Goal: Task Accomplishment & Management: Complete application form

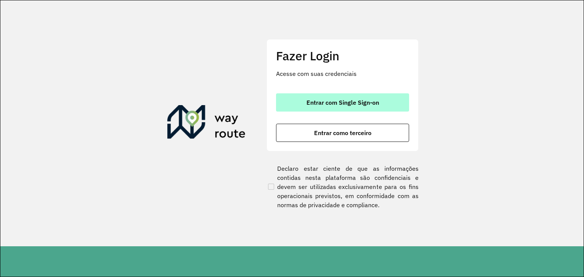
click at [325, 96] on button "Entrar com Single Sign-on" at bounding box center [342, 102] width 133 height 18
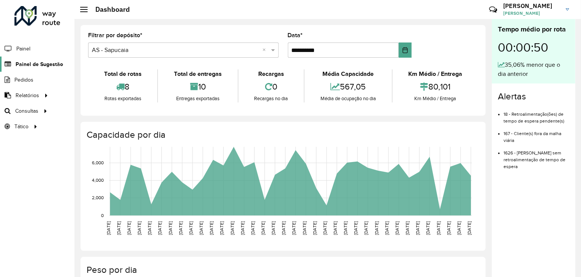
click at [54, 61] on span "Painel de Sugestão" at bounding box center [39, 64] width 47 height 8
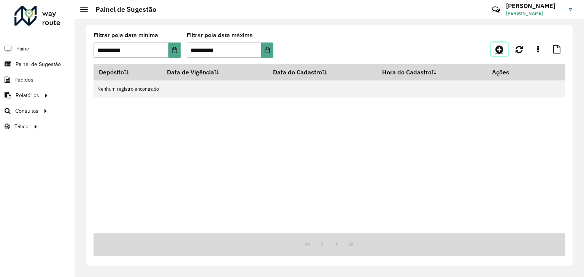
click at [496, 52] on icon at bounding box center [499, 49] width 8 height 9
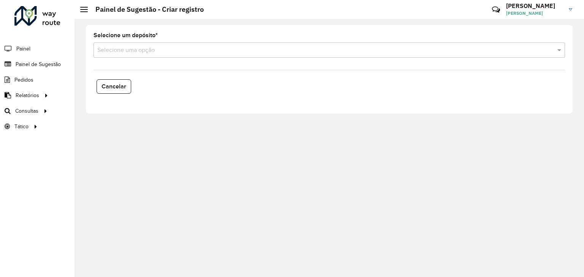
click at [119, 52] on input "text" at bounding box center [321, 50] width 448 height 9
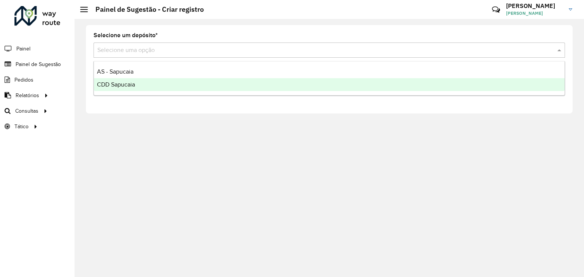
click at [129, 81] on span "CDD Sapucaia" at bounding box center [116, 84] width 38 height 6
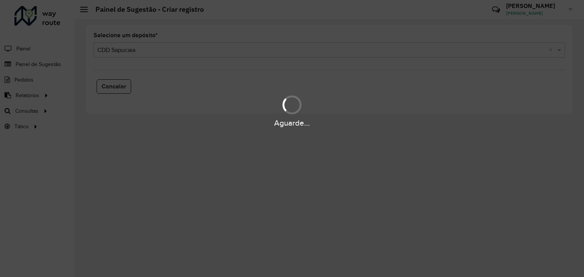
click at [137, 51] on div "Aguarde..." at bounding box center [292, 138] width 584 height 277
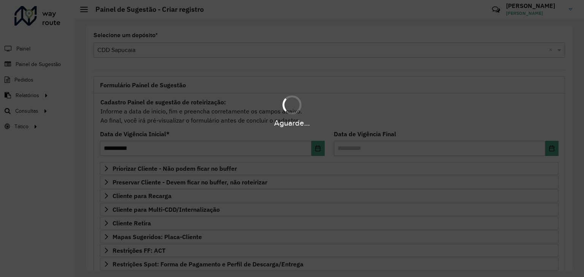
click at [136, 51] on div "Aguarde..." at bounding box center [292, 138] width 584 height 277
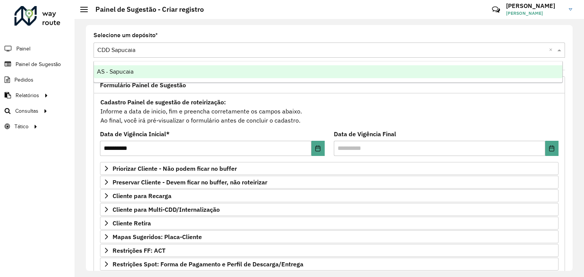
click at [138, 51] on input "text" at bounding box center [321, 50] width 448 height 9
click at [128, 69] on span "AS - Sapucaia" at bounding box center [115, 71] width 36 height 6
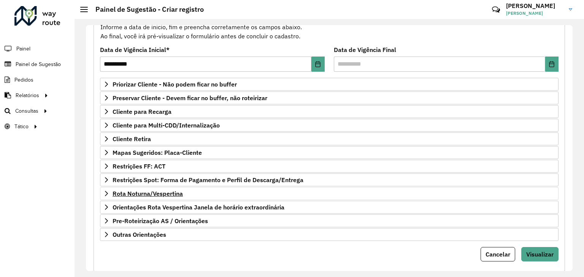
scroll to position [99, 0]
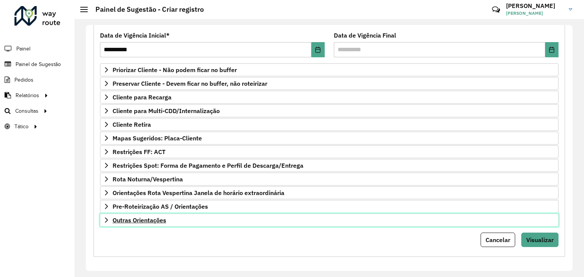
click at [163, 219] on span "Outras Orientações" at bounding box center [139, 220] width 54 height 6
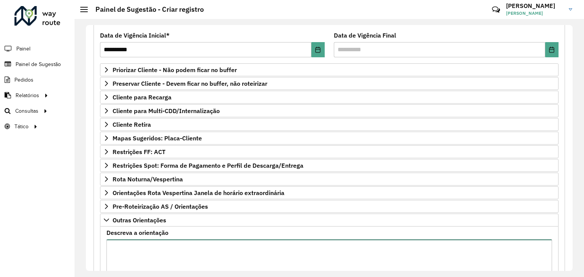
click at [176, 248] on textarea "Descreva a orientação" at bounding box center [328, 272] width 445 height 64
paste textarea "**********"
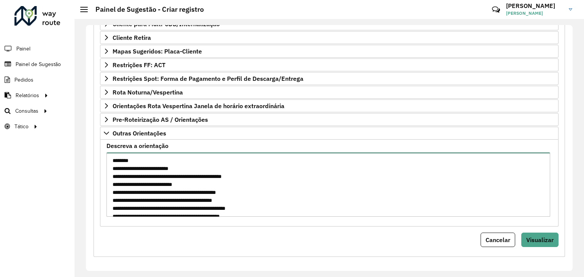
scroll to position [64, 0]
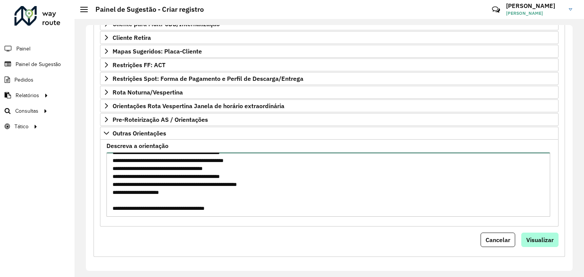
type textarea "**********"
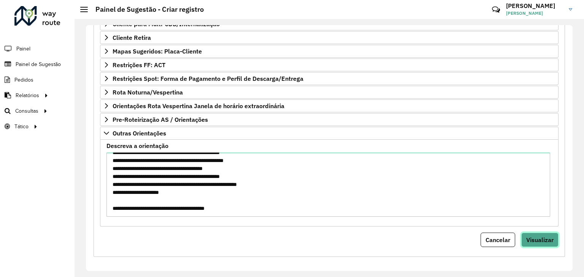
click at [527, 236] on span "Visualizar" at bounding box center [539, 240] width 27 height 8
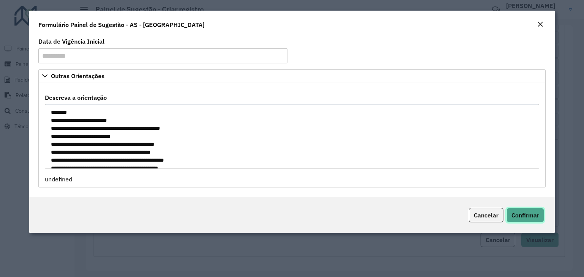
click at [521, 214] on span "Confirmar" at bounding box center [525, 216] width 28 height 8
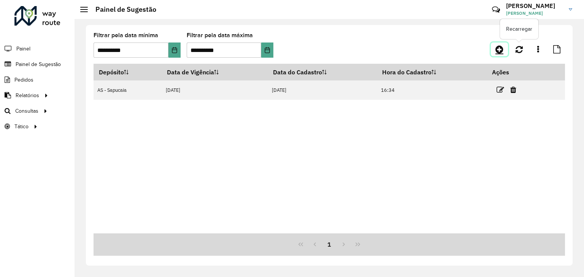
click at [501, 48] on icon at bounding box center [499, 49] width 8 height 9
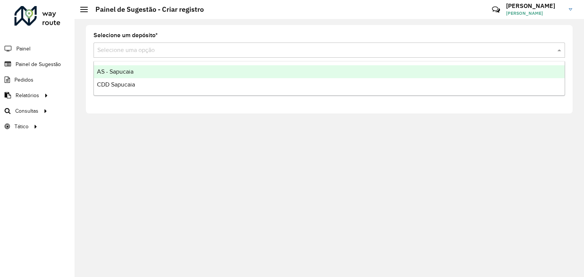
click at [179, 55] on div "Selecione uma opção" at bounding box center [328, 50] width 471 height 15
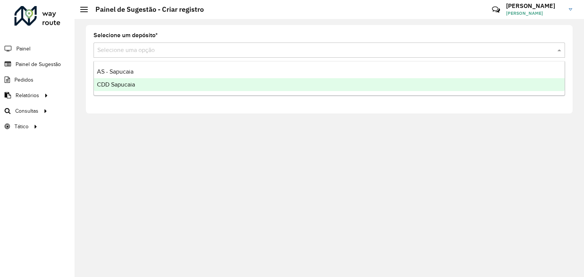
click at [143, 82] on div "CDD Sapucaia" at bounding box center [329, 84] width 470 height 13
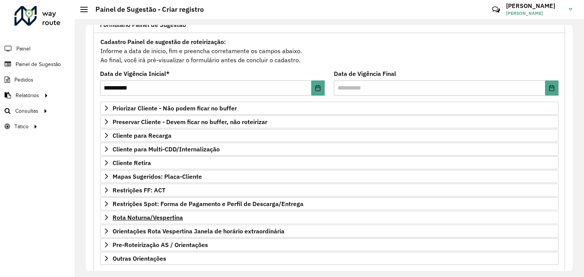
scroll to position [76, 0]
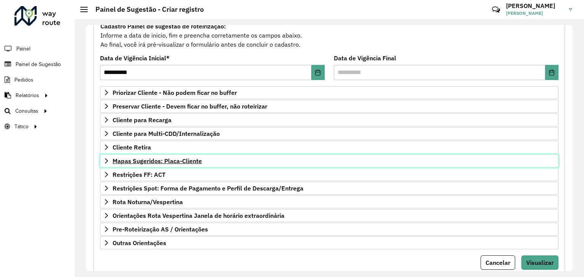
click at [154, 161] on span "Mapas Sugeridos: Placa-Cliente" at bounding box center [156, 161] width 89 height 6
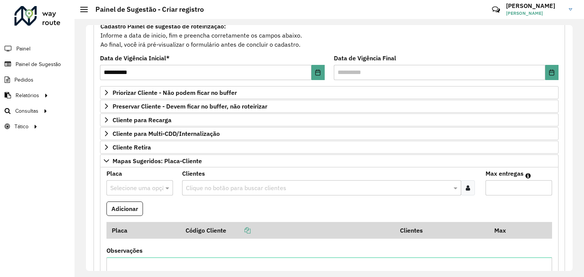
click at [127, 181] on div "Selecione uma opção" at bounding box center [139, 187] width 66 height 15
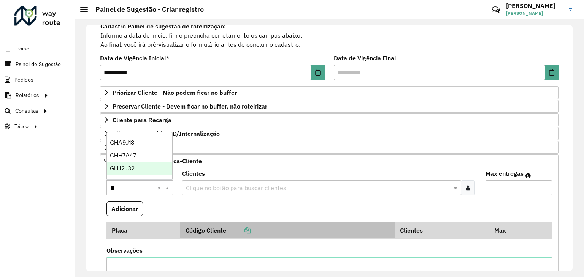
type input "***"
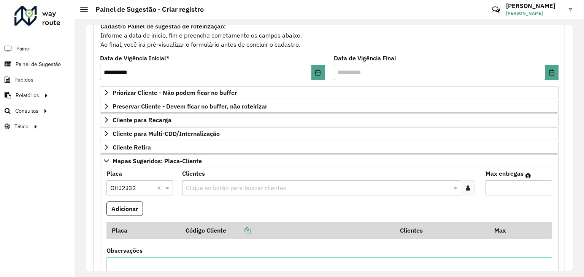
paste input "*****"
type input "*****"
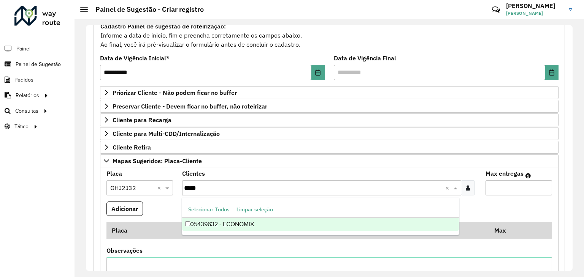
click at [263, 222] on div "05439632 - ECONOMIX" at bounding box center [320, 224] width 277 height 13
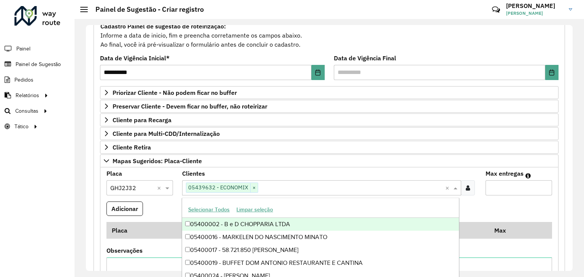
click at [510, 187] on input "Max entregas" at bounding box center [518, 187] width 66 height 15
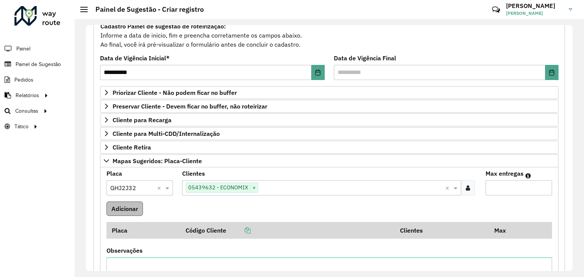
type input "*"
click at [113, 208] on button "Adicionar" at bounding box center [124, 209] width 36 height 14
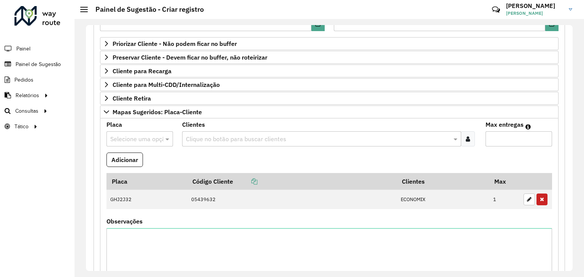
scroll to position [228, 0]
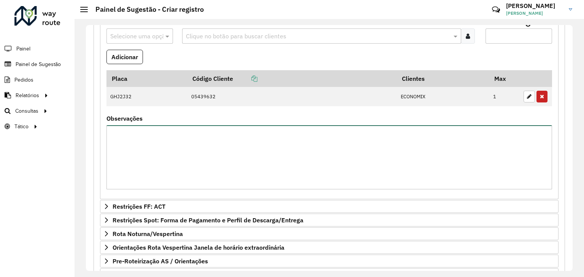
click at [137, 156] on textarea "Observações" at bounding box center [328, 157] width 445 height 64
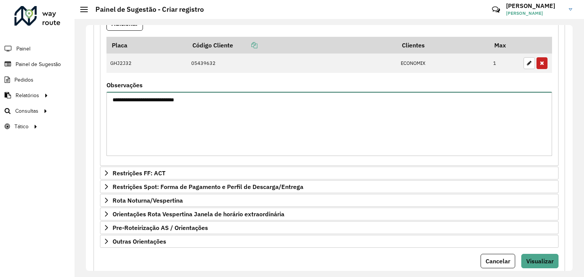
scroll to position [283, 0]
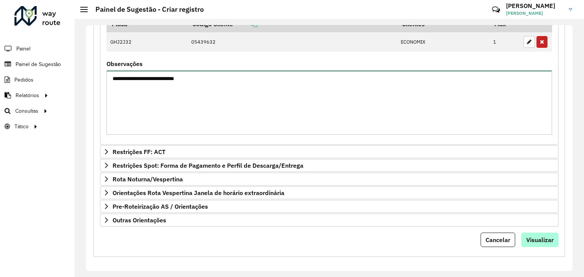
type textarea "**********"
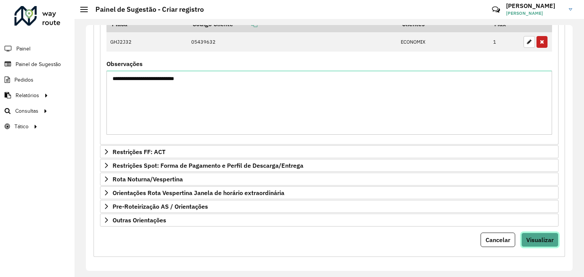
click at [526, 235] on button "Visualizar" at bounding box center [539, 240] width 37 height 14
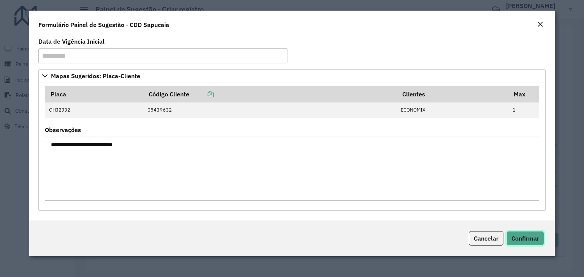
click at [529, 237] on span "Confirmar" at bounding box center [525, 239] width 28 height 8
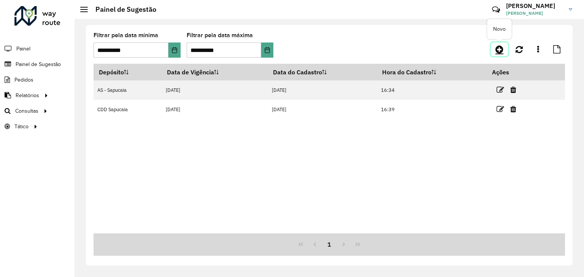
click at [496, 45] on icon at bounding box center [499, 49] width 8 height 9
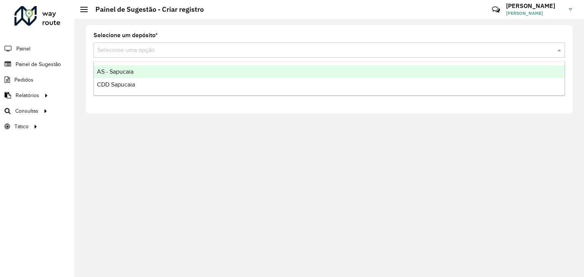
click at [267, 54] on input "text" at bounding box center [321, 50] width 448 height 9
click at [130, 75] on div "AS - Sapucaia" at bounding box center [329, 71] width 470 height 13
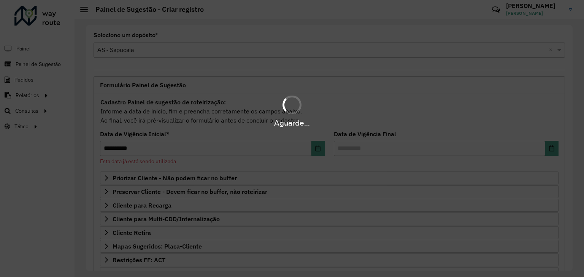
click at [167, 50] on div "Aguarde..." at bounding box center [292, 138] width 584 height 277
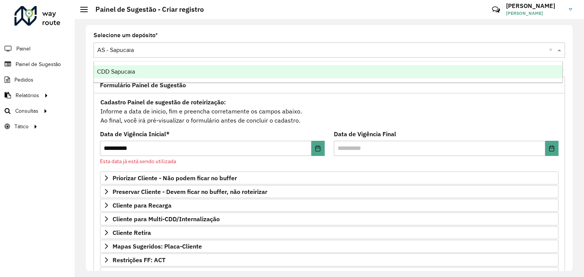
drag, startPoint x: 426, startPoint y: 52, endPoint x: 402, endPoint y: 53, distance: 24.7
click at [426, 52] on input "text" at bounding box center [321, 50] width 448 height 9
click at [150, 76] on div "CDD Sapucaia" at bounding box center [328, 71] width 468 height 13
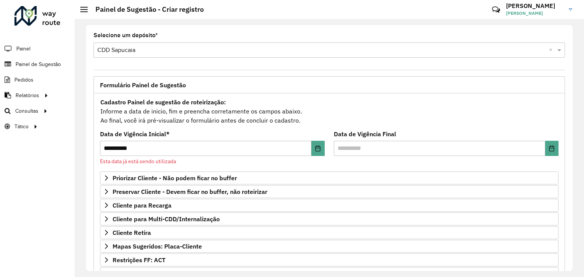
scroll to position [38, 0]
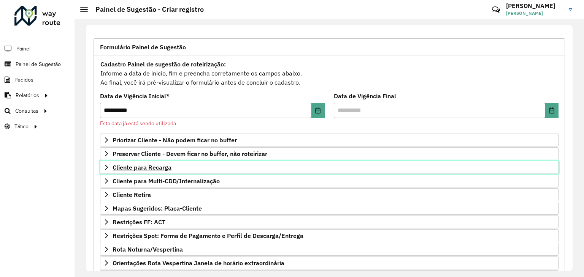
click at [147, 171] on link "Cliente para Recarga" at bounding box center [329, 167] width 458 height 13
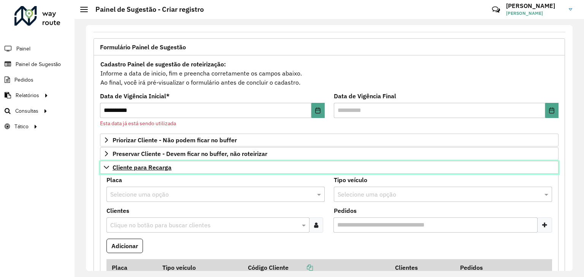
click at [149, 171] on link "Cliente para Recarga" at bounding box center [329, 167] width 458 height 13
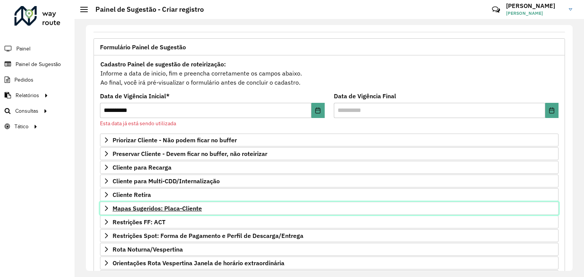
click at [150, 206] on span "Mapas Sugeridos: Placa-Cliente" at bounding box center [156, 209] width 89 height 6
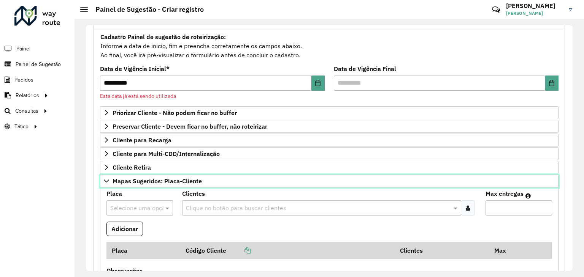
scroll to position [272, 0]
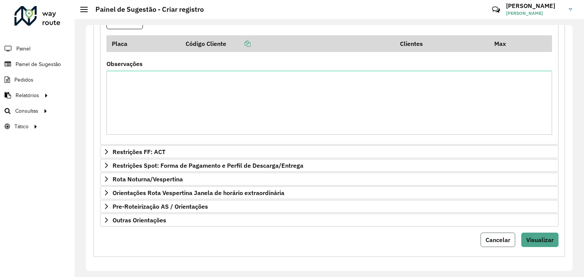
click at [488, 239] on span "Cancelar" at bounding box center [497, 240] width 25 height 8
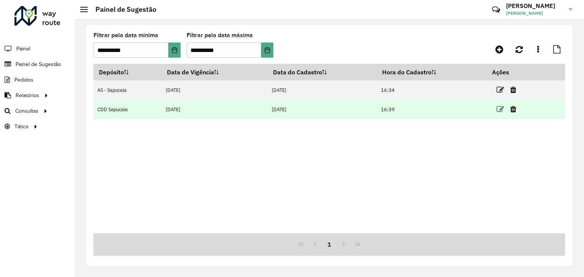
click at [499, 110] on icon at bounding box center [500, 110] width 8 height 8
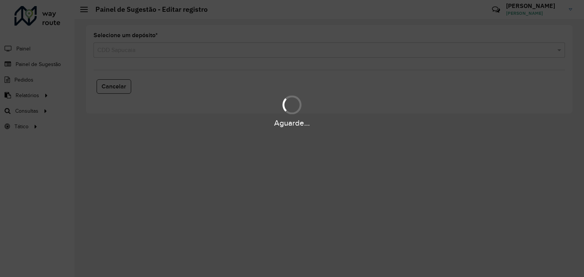
click at [227, 51] on div "Aguarde..." at bounding box center [292, 138] width 584 height 277
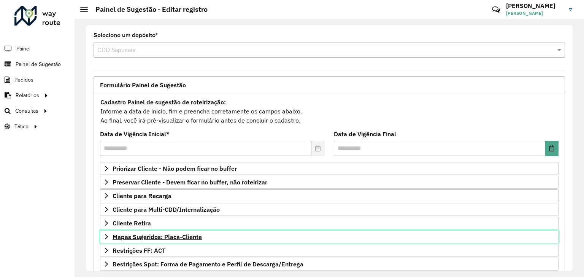
click at [150, 234] on span "Mapas Sugeridos: Placa-Cliente" at bounding box center [156, 237] width 89 height 6
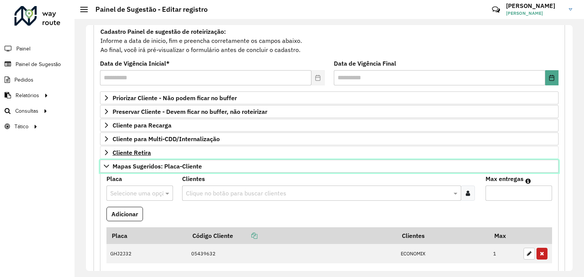
scroll to position [114, 0]
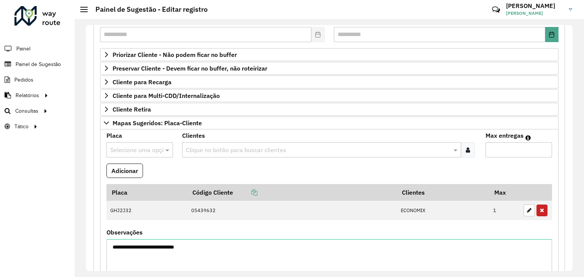
click at [147, 146] on input "text" at bounding box center [132, 150] width 44 height 9
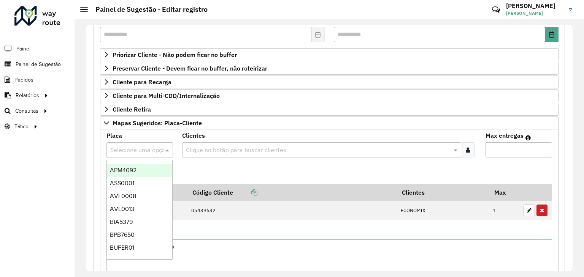
click at [218, 171] on formly-field "Adicionar" at bounding box center [329, 174] width 454 height 21
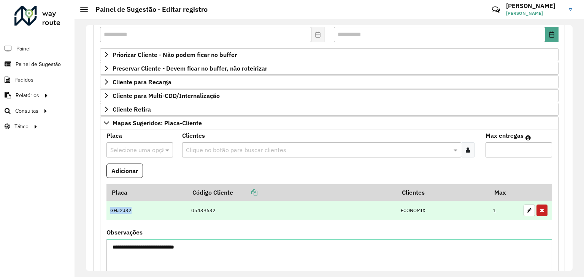
drag, startPoint x: 109, startPoint y: 209, endPoint x: 139, endPoint y: 203, distance: 30.6
click at [135, 209] on td "GHJ2J32" at bounding box center [146, 211] width 81 height 20
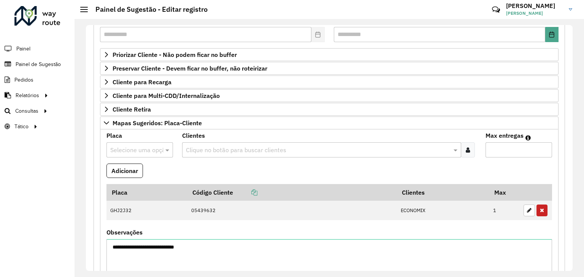
click at [144, 158] on formly-field "Placa Selecione uma opção" at bounding box center [140, 148] width 76 height 31
click at [143, 153] on input "text" at bounding box center [132, 150] width 44 height 9
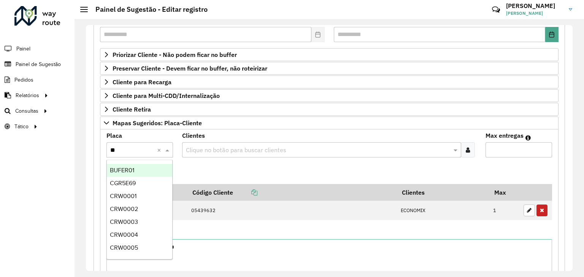
type input "***"
click at [143, 172] on div "RXU0A60" at bounding box center [140, 170] width 66 height 13
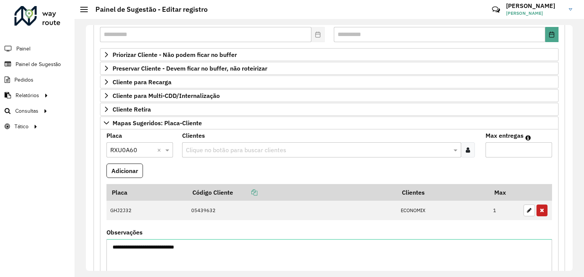
click at [234, 151] on input "text" at bounding box center [317, 150] width 267 height 9
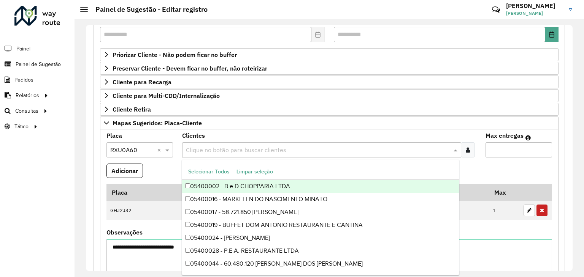
click at [371, 138] on div "Clientes Clique no botão para buscar clientes" at bounding box center [329, 145] width 294 height 25
click at [263, 151] on input "text" at bounding box center [317, 150] width 267 height 9
click at [306, 135] on div "Clientes Clique no botão para buscar clientes" at bounding box center [329, 145] width 294 height 25
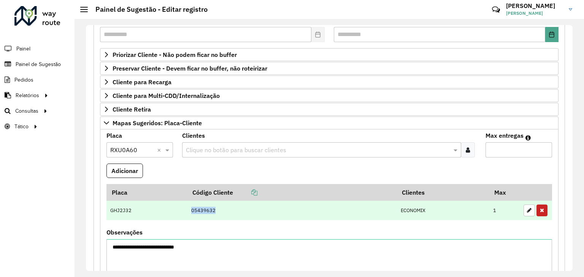
drag, startPoint x: 217, startPoint y: 209, endPoint x: 184, endPoint y: 209, distance: 33.1
click at [184, 209] on tr "GHJ2J32 05439632 ECONOMIX 1" at bounding box center [328, 211] width 445 height 20
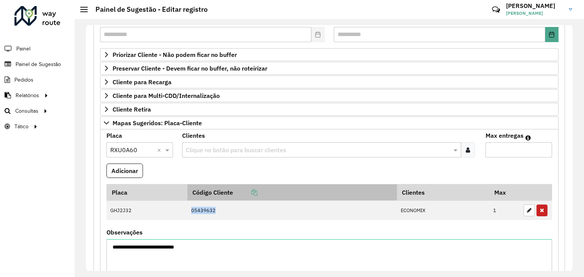
copy tr "05439632"
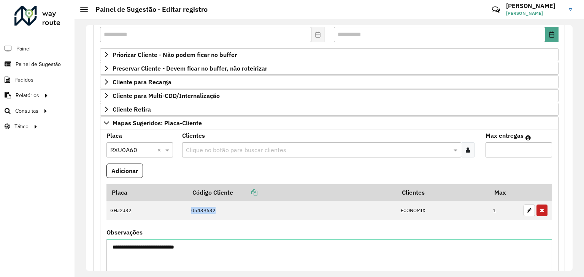
click at [239, 152] on input "text" at bounding box center [317, 150] width 267 height 9
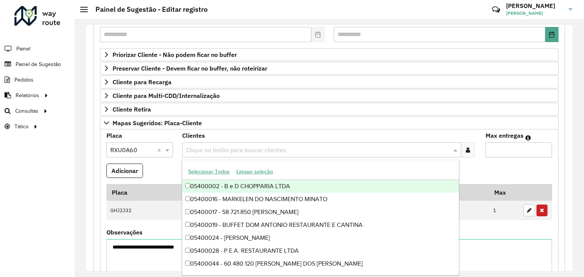
paste input "********"
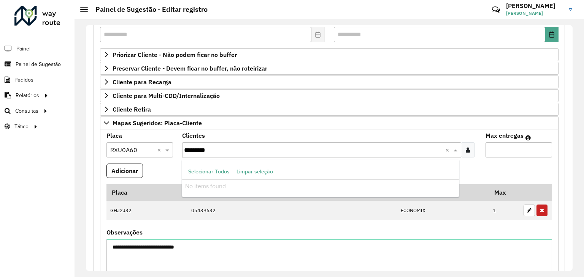
click at [196, 149] on input "********" at bounding box center [314, 150] width 261 height 9
type input "********"
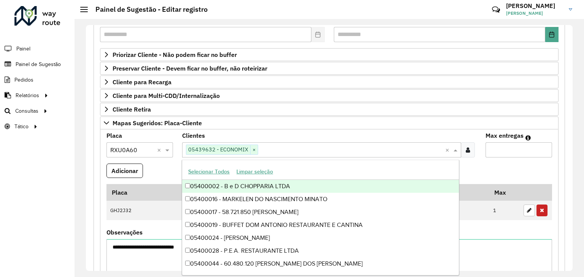
click at [530, 152] on input "Max entregas" at bounding box center [518, 149] width 66 height 15
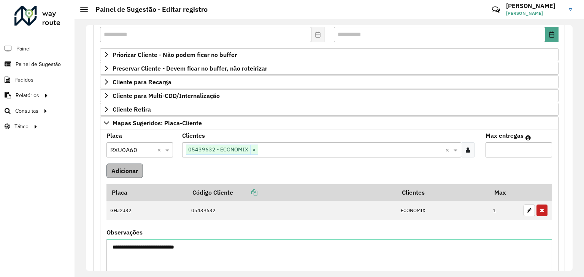
type input "*"
click at [132, 174] on button "Adicionar" at bounding box center [124, 171] width 36 height 14
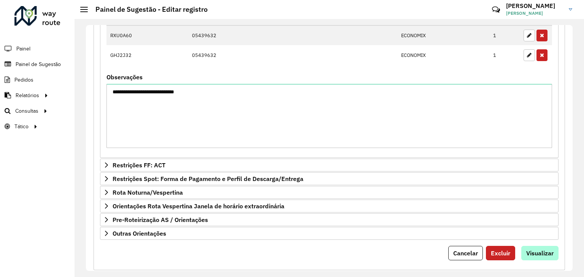
scroll to position [302, 0]
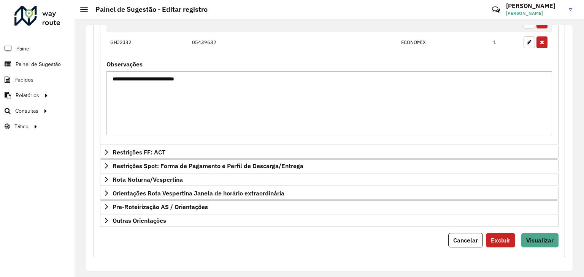
click at [529, 226] on form "**********" at bounding box center [329, 21] width 458 height 453
click at [530, 240] on span "Visualizar" at bounding box center [539, 241] width 27 height 8
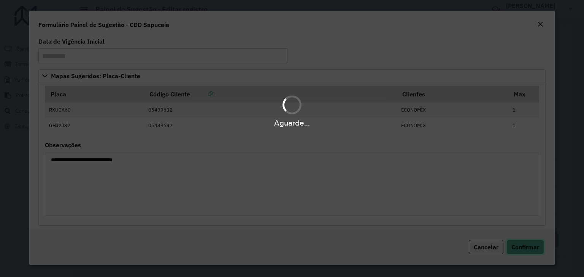
click at [523, 246] on span "Confirmar" at bounding box center [525, 248] width 28 height 8
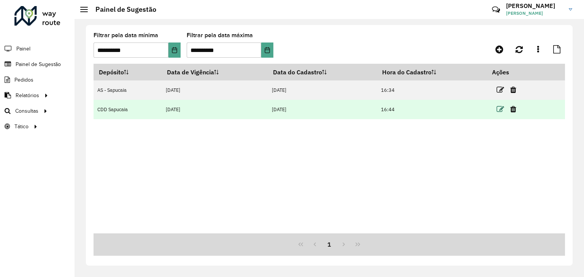
click at [502, 107] on icon at bounding box center [500, 110] width 8 height 8
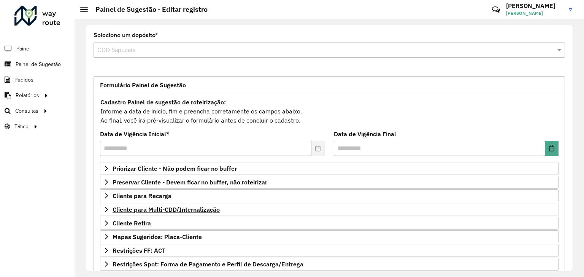
scroll to position [99, 0]
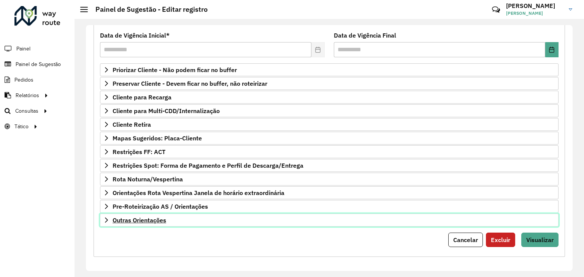
click at [148, 220] on span "Outras Orientações" at bounding box center [139, 220] width 54 height 6
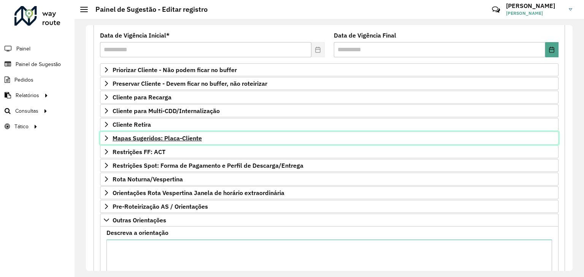
click at [157, 135] on span "Mapas Sugeridos: Placa-Cliente" at bounding box center [156, 138] width 89 height 6
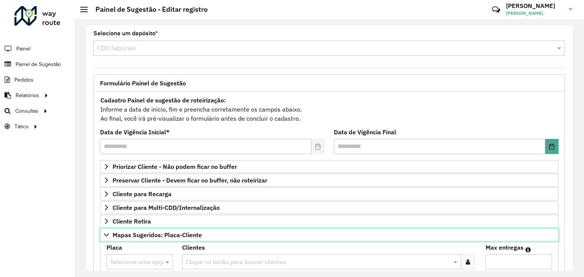
scroll to position [0, 0]
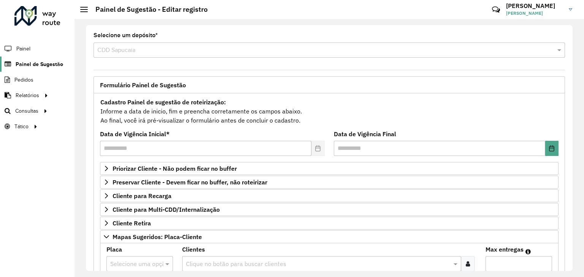
click at [56, 65] on span "Painel de Sugestão" at bounding box center [39, 64] width 47 height 8
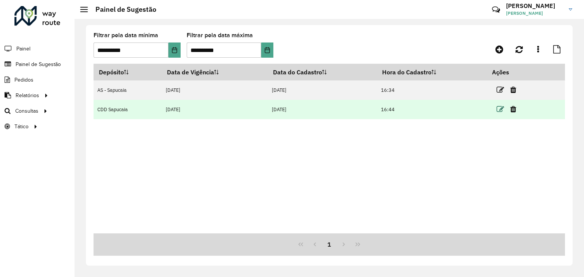
click at [498, 108] on icon at bounding box center [500, 110] width 8 height 8
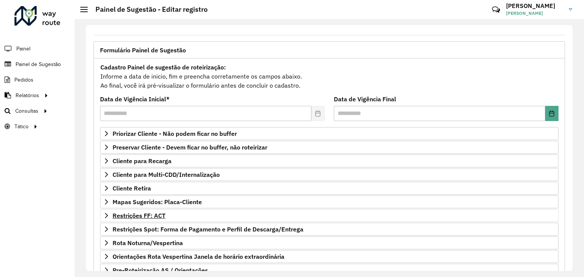
scroll to position [76, 0]
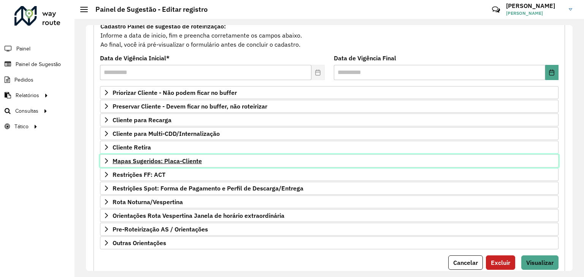
click at [144, 158] on span "Mapas Sugeridos: Placa-Cliente" at bounding box center [156, 161] width 89 height 6
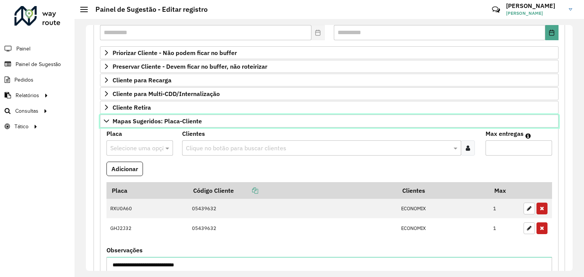
scroll to position [152, 0]
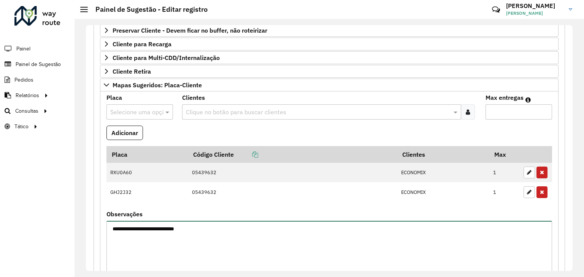
click at [130, 228] on textarea "**********" at bounding box center [328, 253] width 445 height 64
click at [139, 227] on textarea "**********" at bounding box center [328, 253] width 445 height 64
click at [162, 228] on textarea "**********" at bounding box center [328, 253] width 445 height 64
click at [198, 228] on textarea "**********" at bounding box center [328, 253] width 445 height 64
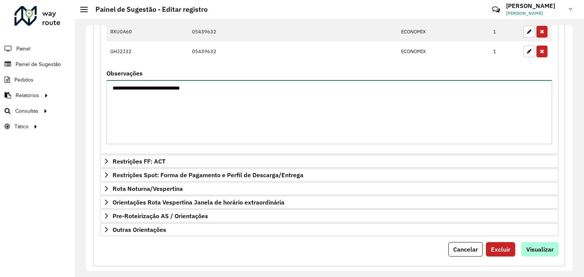
scroll to position [302, 0]
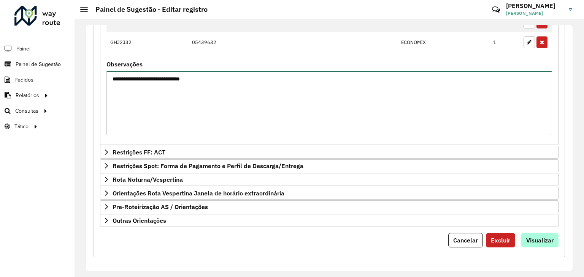
type textarea "**********"
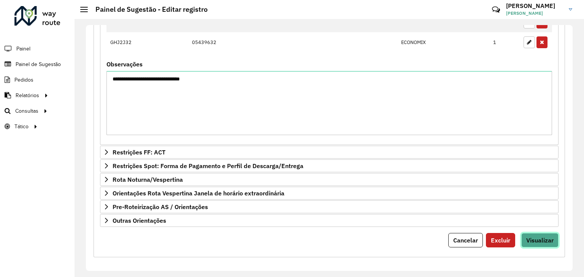
click at [547, 237] on span "Visualizar" at bounding box center [539, 241] width 27 height 8
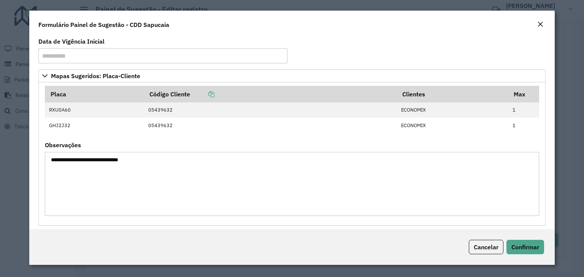
click at [515, 237] on div "Cancelar Confirmar" at bounding box center [291, 248] width 525 height 36
click at [522, 245] on span "Confirmar" at bounding box center [525, 248] width 28 height 8
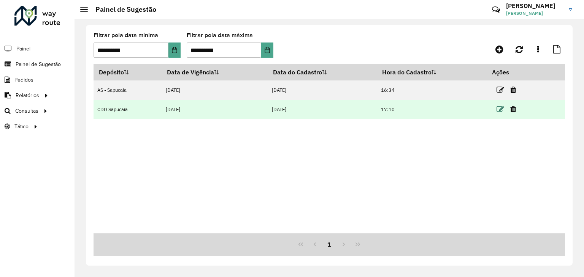
click at [501, 110] on icon at bounding box center [500, 110] width 8 height 8
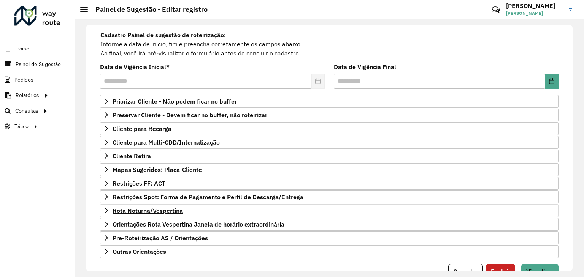
scroll to position [99, 0]
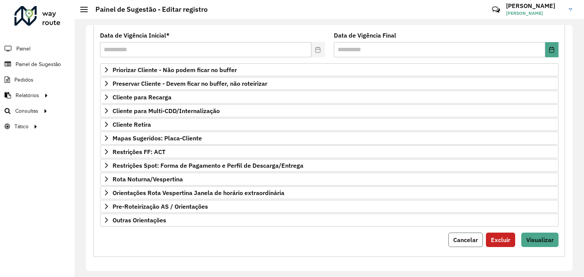
click at [453, 238] on span "Cancelar" at bounding box center [465, 240] width 25 height 8
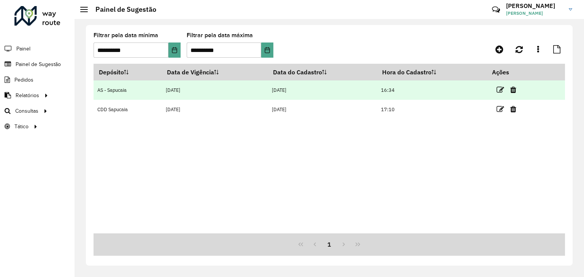
click at [496, 92] on td at bounding box center [510, 90] width 46 height 19
click at [498, 91] on icon at bounding box center [500, 90] width 8 height 8
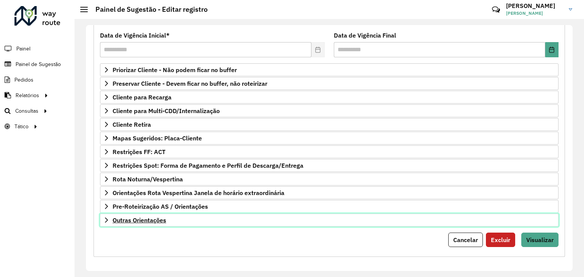
click at [156, 218] on span "Outras Orientações" at bounding box center [139, 220] width 54 height 6
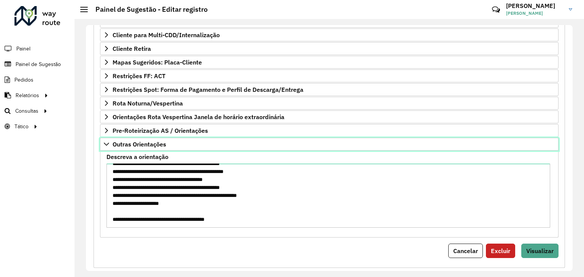
scroll to position [186, 0]
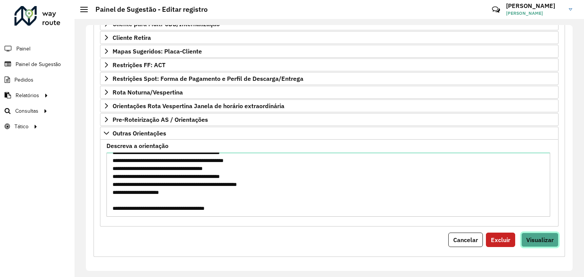
click at [529, 236] on span "Visualizar" at bounding box center [539, 240] width 27 height 8
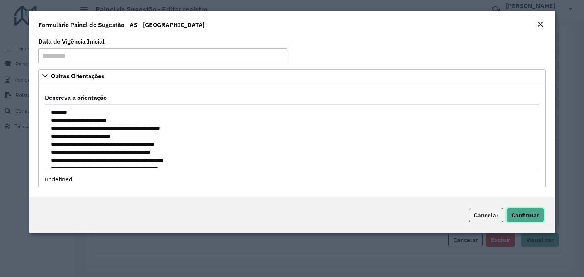
click at [526, 212] on span "Confirmar" at bounding box center [525, 216] width 28 height 8
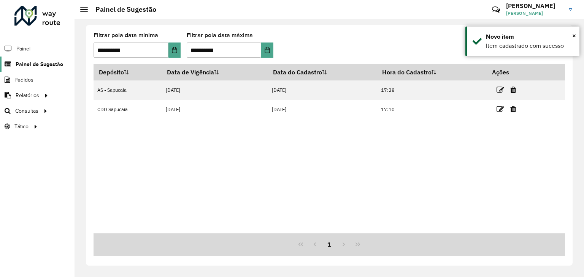
click at [54, 63] on span "Painel de Sugestão" at bounding box center [39, 64] width 47 height 8
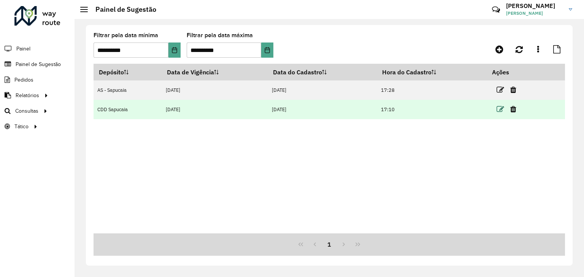
click at [501, 108] on icon at bounding box center [500, 110] width 8 height 8
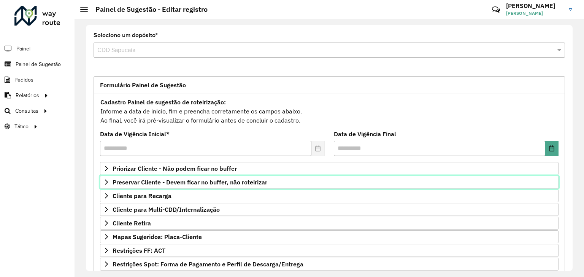
click at [142, 183] on span "Preservar Cliente - Devem ficar no buffer, não roteirizar" at bounding box center [189, 182] width 155 height 6
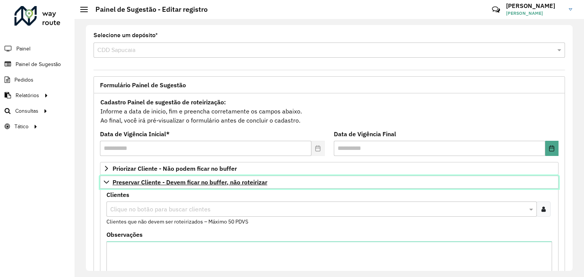
click at [144, 184] on span "Preservar Cliente - Devem ficar no buffer, não roteirizar" at bounding box center [189, 182] width 155 height 6
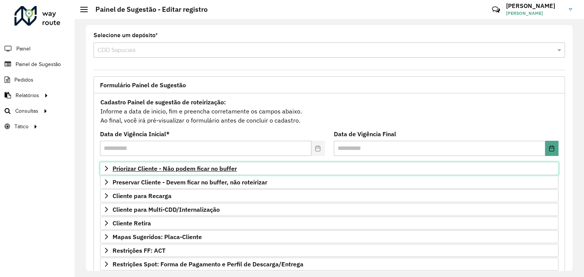
click at [146, 169] on span "Priorizar Cliente - Não podem ficar no buffer" at bounding box center [174, 169] width 124 height 6
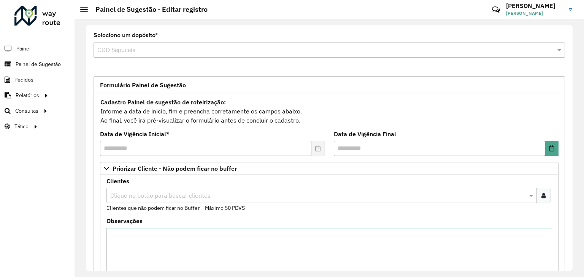
click at [149, 203] on div "Clique no botão para buscar clientes" at bounding box center [321, 195] width 430 height 15
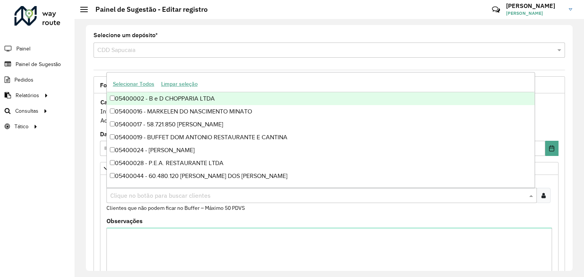
paste input "*****"
type input "*****"
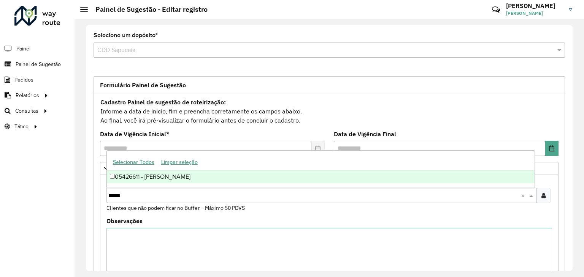
click at [152, 177] on div "05426611 - [PERSON_NAME]" at bounding box center [320, 177] width 427 height 13
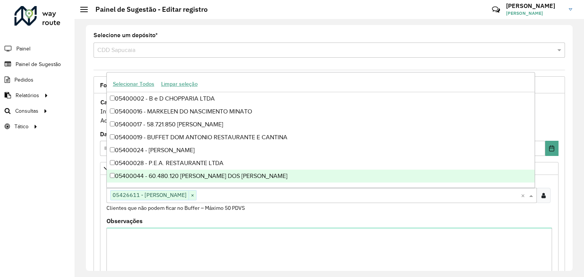
paste input "*****"
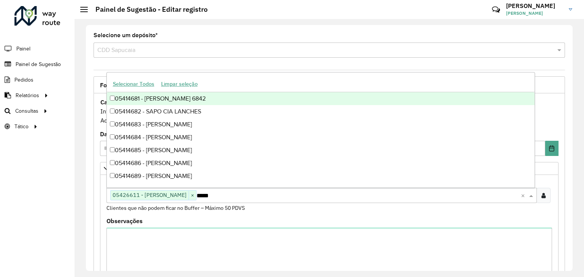
type input "*****"
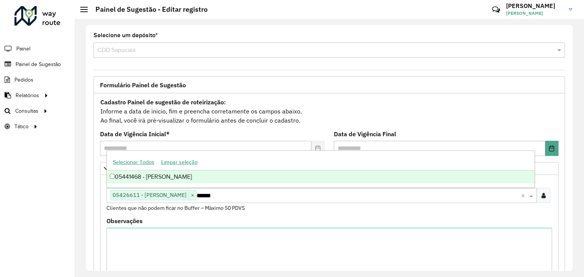
click at [208, 177] on div "05441468 - [PERSON_NAME]" at bounding box center [320, 177] width 427 height 13
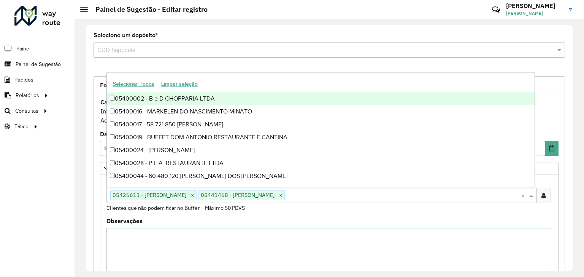
paste input "*****"
type input "*****"
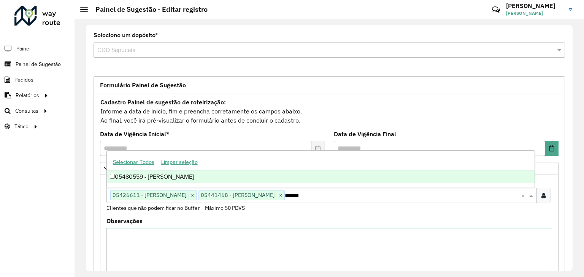
click at [166, 174] on div "05480559 - [PERSON_NAME]" at bounding box center [320, 177] width 427 height 13
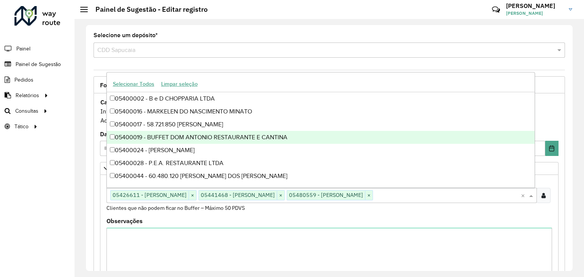
paste input "*****"
type input "*****"
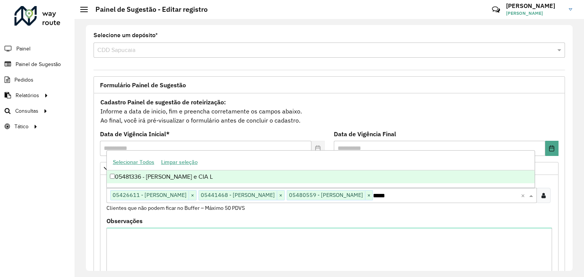
click at [150, 177] on div "05481336 - [PERSON_NAME] e CIA L" at bounding box center [320, 177] width 427 height 13
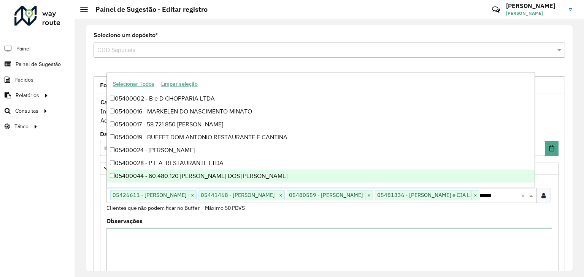
click at [341, 234] on textarea "Observações" at bounding box center [328, 260] width 445 height 64
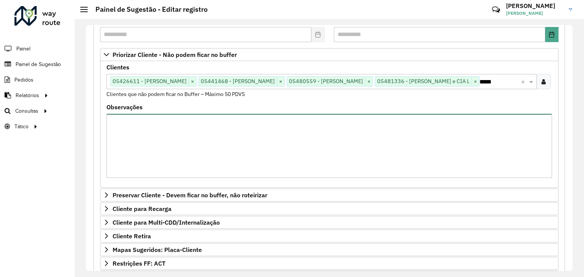
scroll to position [226, 0]
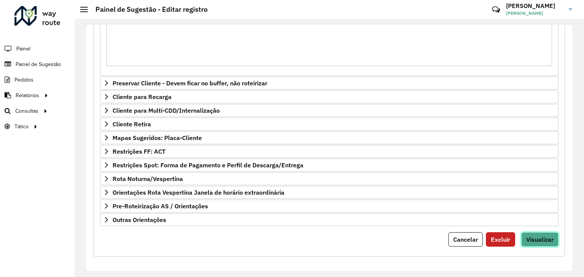
click at [548, 236] on span "Visualizar" at bounding box center [539, 240] width 27 height 8
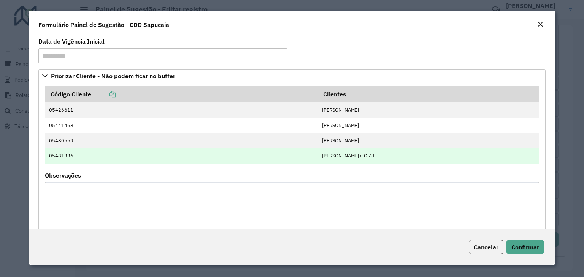
scroll to position [193, 0]
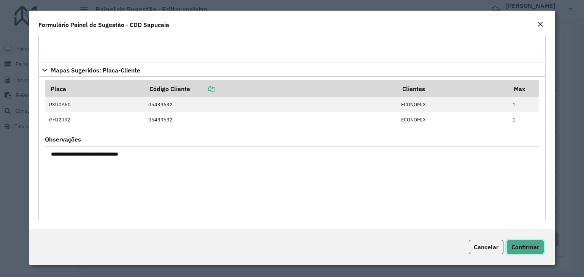
click at [537, 251] on button "Confirmar" at bounding box center [525, 247] width 38 height 14
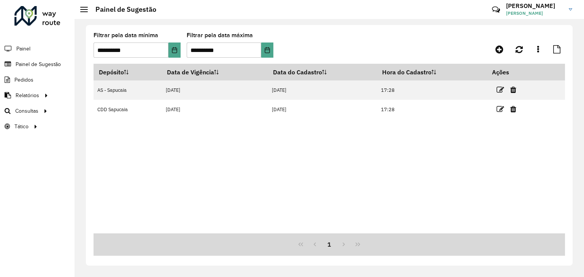
click at [384, 152] on div "Depósito Data de Vigência Data do Cadastro Hora do Cadastro Ações AS - [GEOGRAP…" at bounding box center [328, 149] width 471 height 170
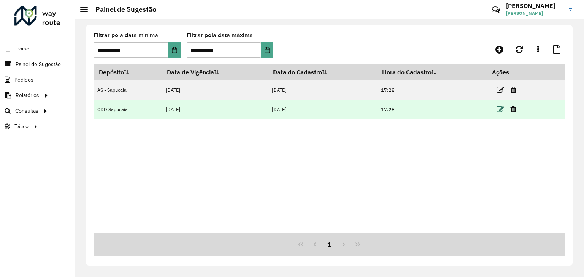
click at [502, 108] on icon at bounding box center [500, 110] width 8 height 8
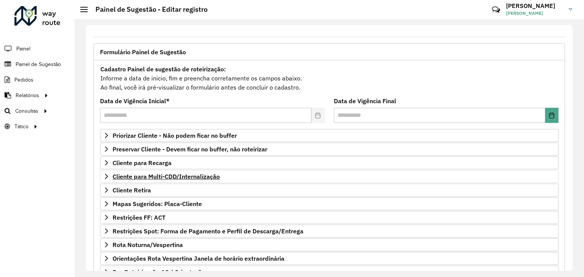
scroll to position [99, 0]
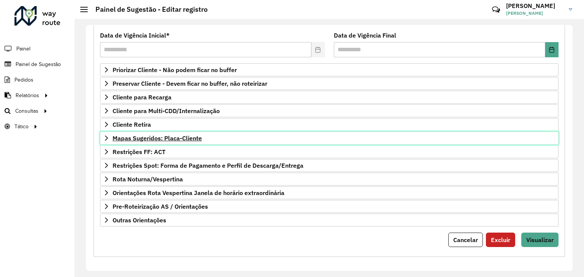
click at [164, 137] on span "Mapas Sugeridos: Placa-Cliente" at bounding box center [156, 138] width 89 height 6
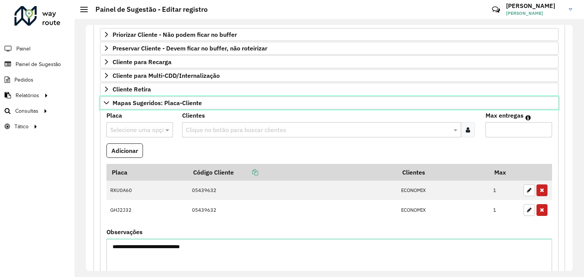
scroll to position [175, 0]
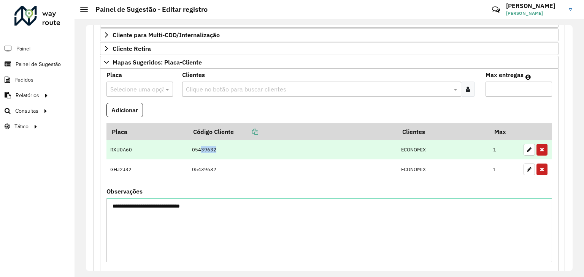
drag, startPoint x: 218, startPoint y: 146, endPoint x: 198, endPoint y: 148, distance: 21.0
click at [198, 148] on td "05439632" at bounding box center [292, 150] width 209 height 20
copy td "39632"
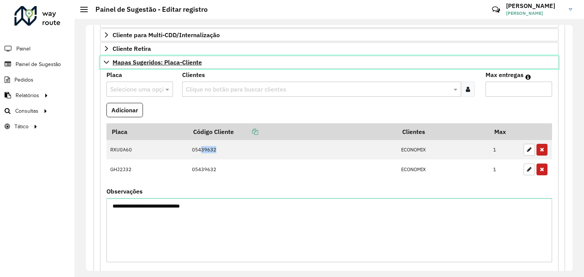
click at [111, 64] on link "Mapas Sugeridos: Placa-Cliente" at bounding box center [329, 62] width 458 height 13
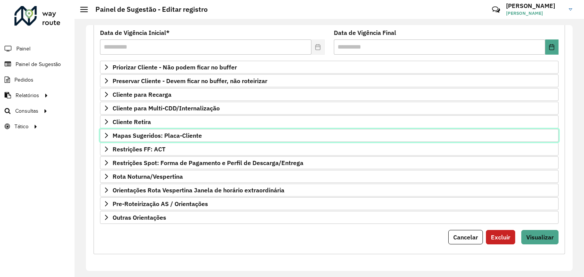
scroll to position [103, 0]
